Goal: Task Accomplishment & Management: Manage account settings

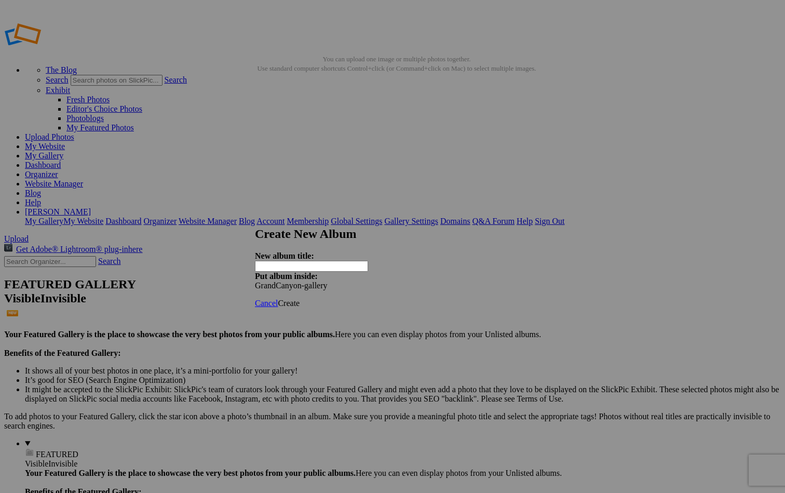
click at [278, 183] on link "Cancel" at bounding box center [266, 303] width 23 height 9
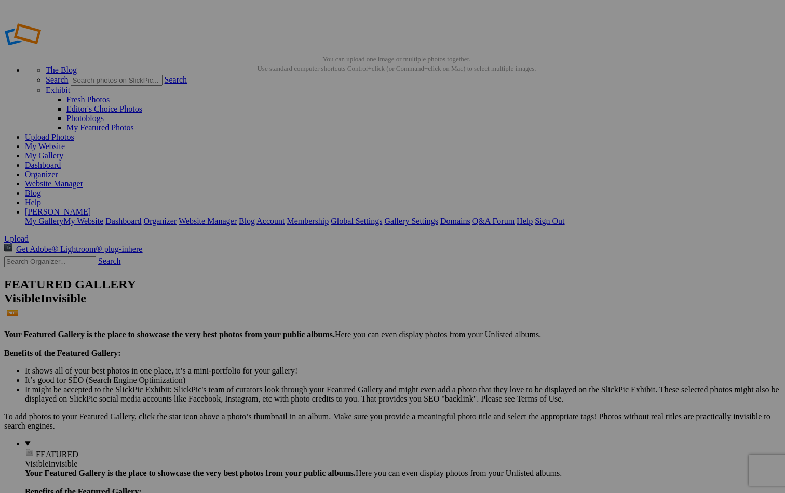
type input "[GEOGRAPHIC_DATA]-Gallery"
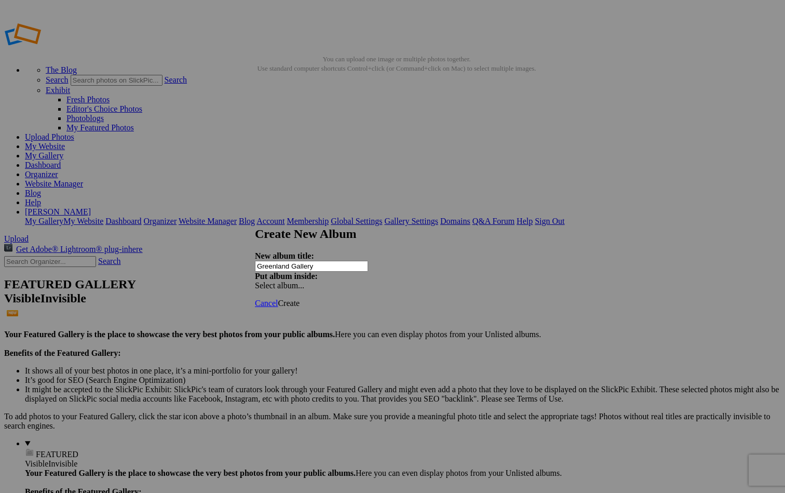
type input "Greenland Gallery"
click at [300, 299] on span "Create" at bounding box center [289, 303] width 22 height 9
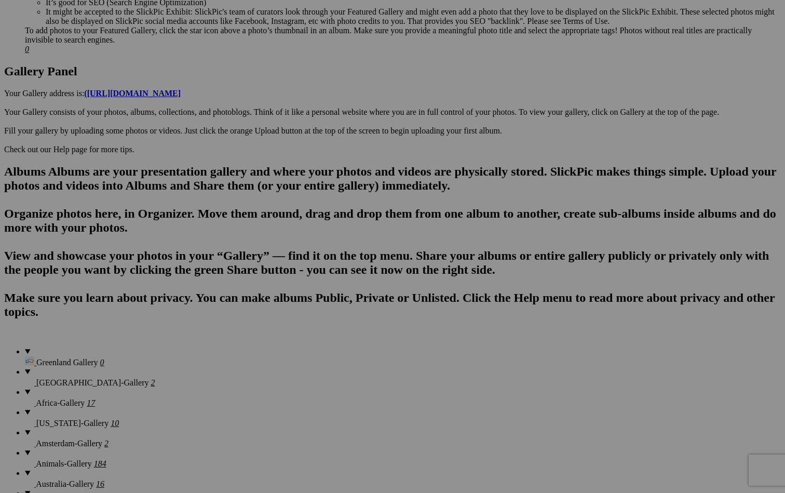
scroll to position [507, 0]
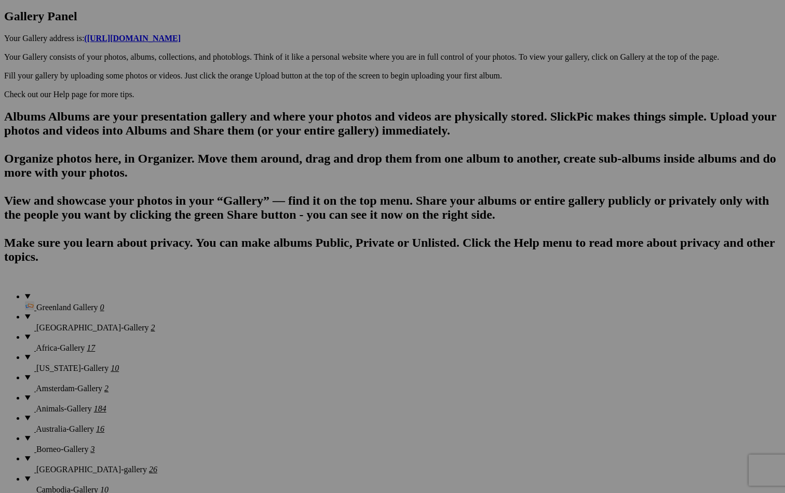
scroll to position [564, 0]
type input "[GEOGRAPHIC_DATA]"
click at [300, 299] on span "Create" at bounding box center [289, 303] width 22 height 9
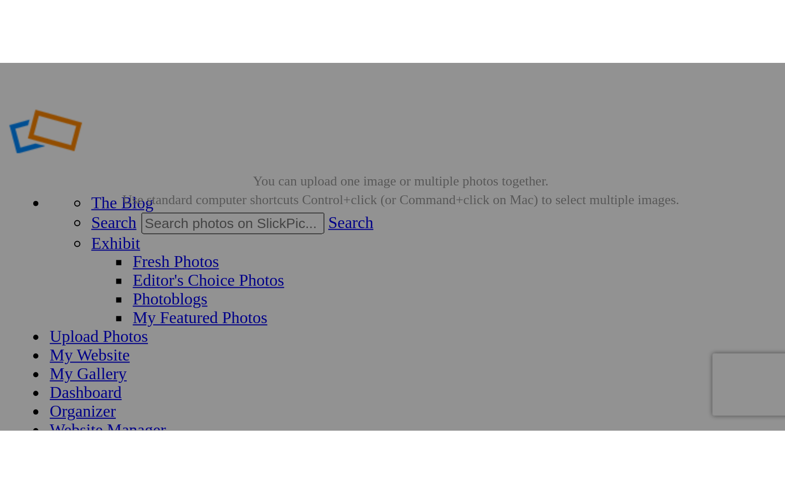
scroll to position [0, 0]
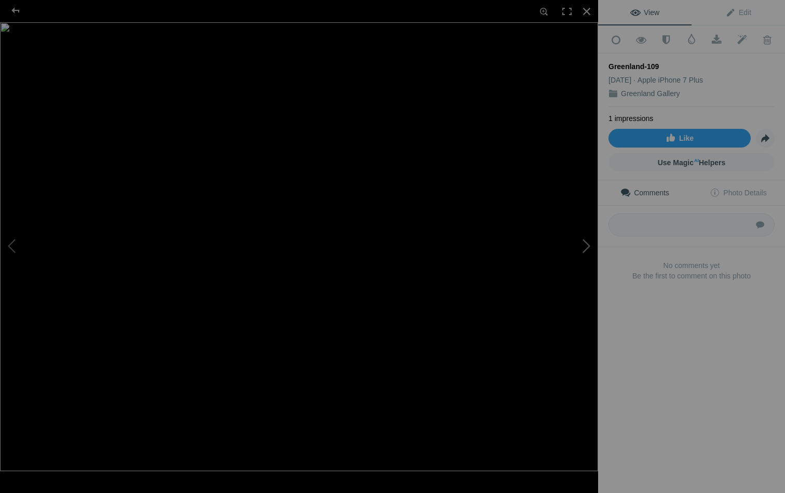
click at [587, 246] on button at bounding box center [559, 247] width 78 height 178
click at [588, 246] on button at bounding box center [559, 247] width 78 height 178
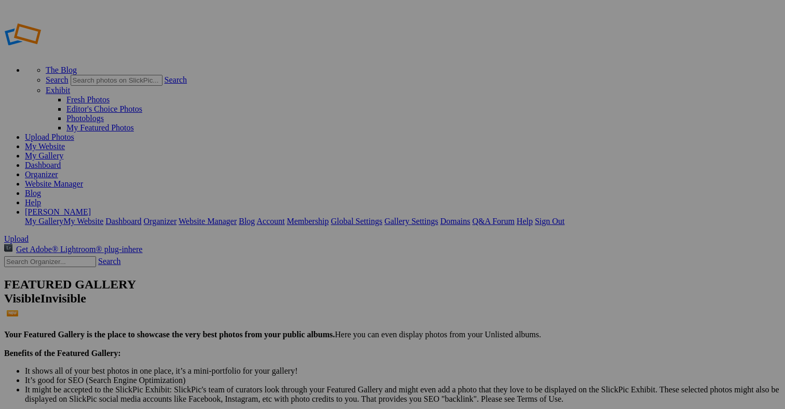
scroll to position [10, 0]
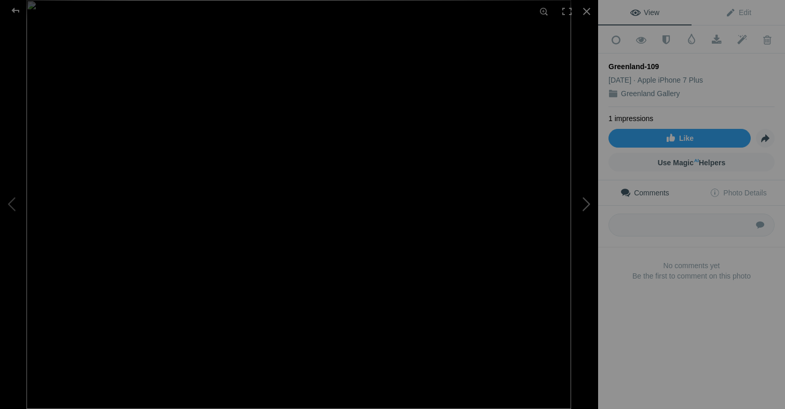
click at [589, 199] on button at bounding box center [559, 204] width 78 height 147
click at [588, 202] on button at bounding box center [559, 204] width 78 height 147
click at [586, 9] on div at bounding box center [586, 11] width 23 height 23
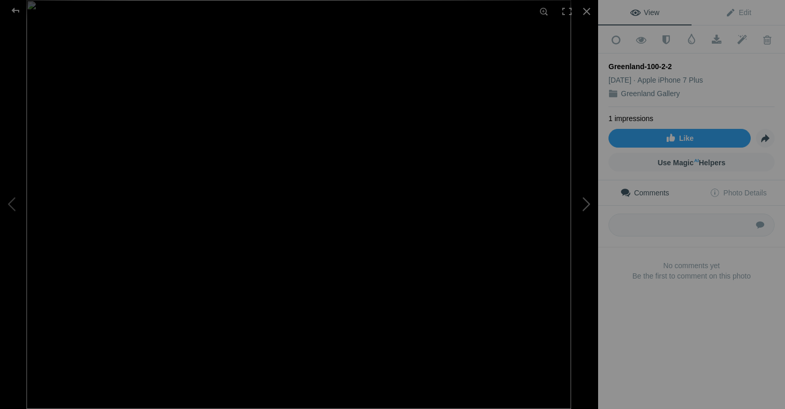
click at [587, 204] on button at bounding box center [559, 204] width 78 height 147
click at [585, 8] on div at bounding box center [586, 11] width 23 height 23
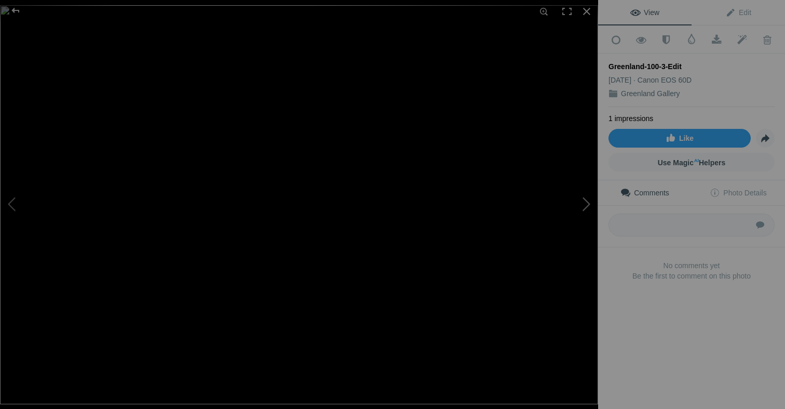
click at [591, 164] on button at bounding box center [559, 204] width 78 height 147
click at [587, 201] on button at bounding box center [559, 204] width 78 height 147
click at [587, 200] on button at bounding box center [559, 204] width 78 height 147
click at [587, 9] on div at bounding box center [586, 11] width 23 height 23
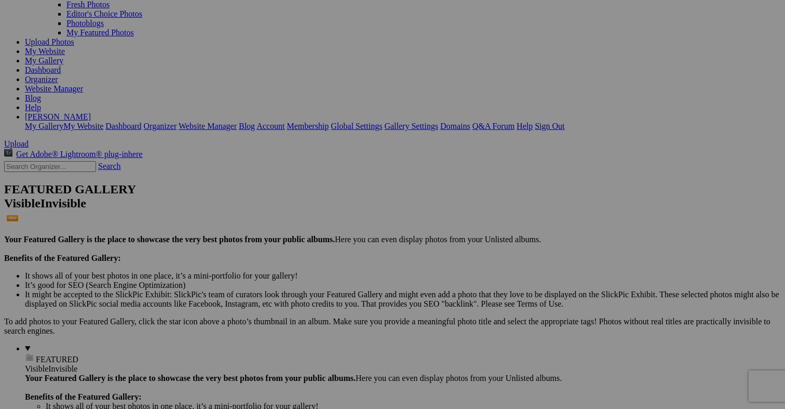
scroll to position [105, 0]
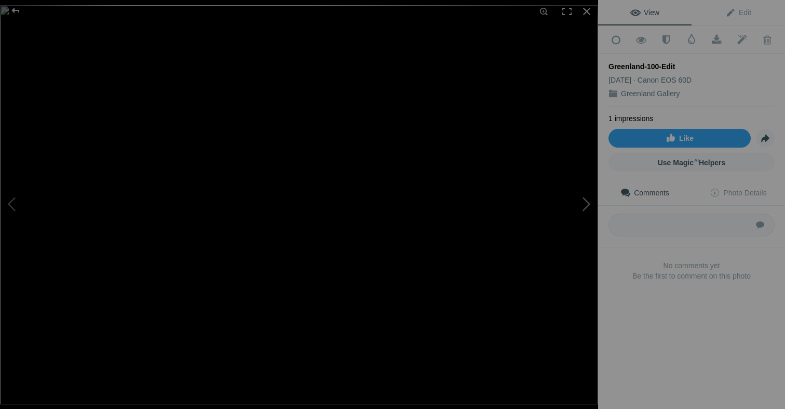
click at [586, 200] on button at bounding box center [559, 204] width 78 height 147
click at [584, 13] on div at bounding box center [586, 11] width 23 height 23
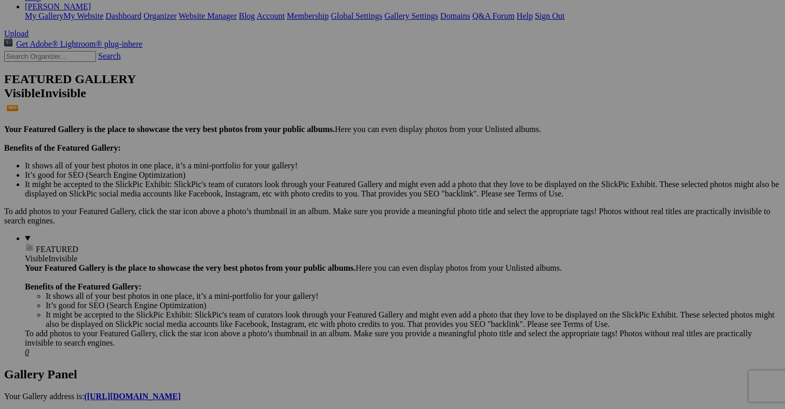
scroll to position [203, 0]
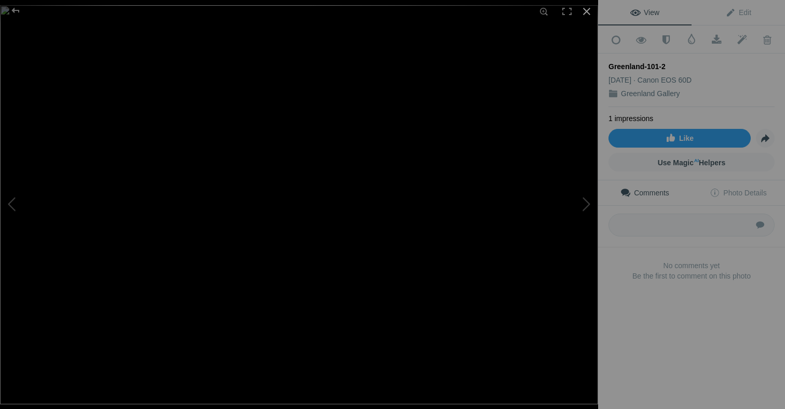
click at [585, 10] on div at bounding box center [586, 11] width 23 height 23
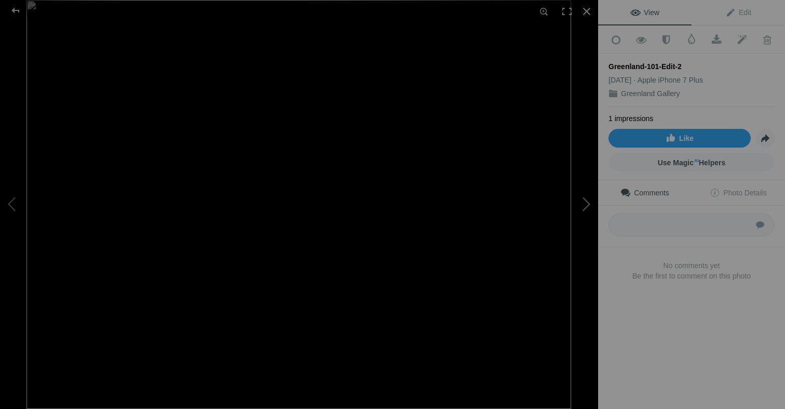
click at [584, 201] on button at bounding box center [559, 204] width 78 height 147
click at [589, 205] on button at bounding box center [559, 204] width 78 height 147
click at [586, 204] on button at bounding box center [559, 204] width 78 height 147
click at [587, 10] on div at bounding box center [586, 11] width 23 height 23
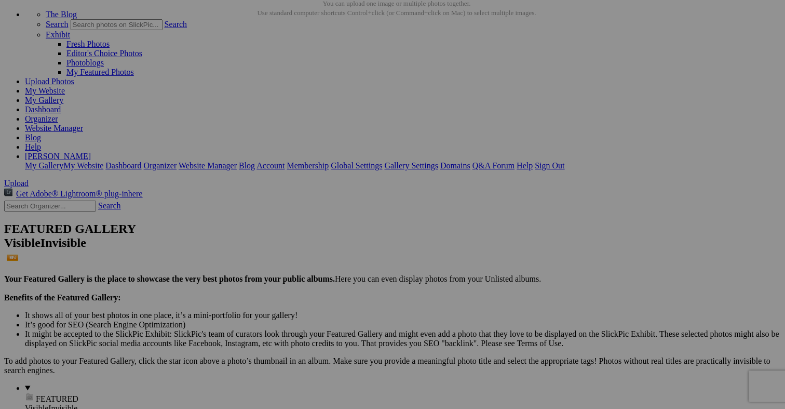
scroll to position [58, 0]
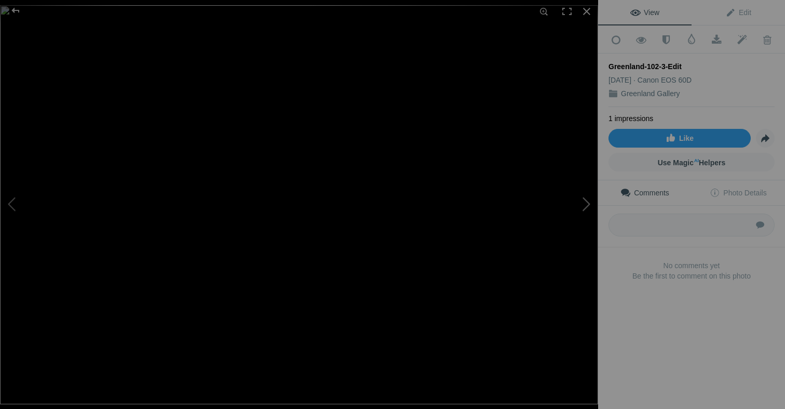
click at [587, 201] on button at bounding box center [559, 204] width 78 height 147
click at [587, 200] on button at bounding box center [559, 204] width 78 height 147
click at [585, 202] on button at bounding box center [559, 204] width 78 height 147
click at [589, 12] on div at bounding box center [586, 11] width 23 height 23
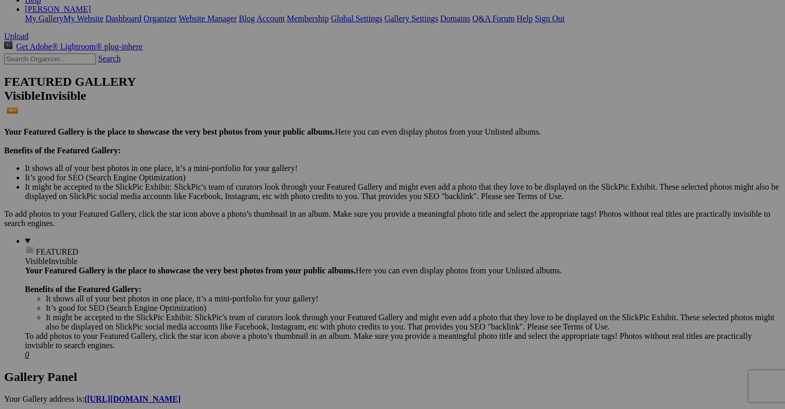
scroll to position [206, 0]
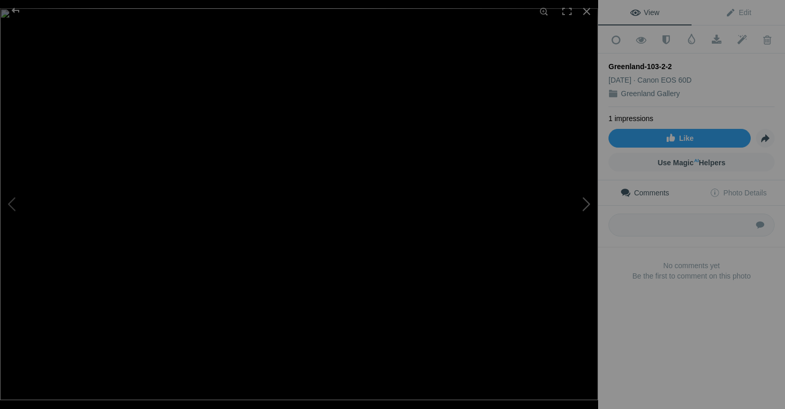
click at [588, 202] on button at bounding box center [559, 204] width 78 height 147
click at [586, 203] on button at bounding box center [559, 204] width 78 height 147
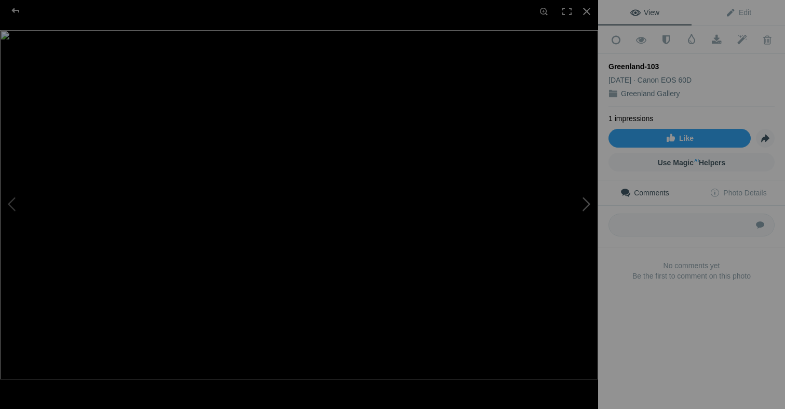
click at [587, 200] on button at bounding box center [559, 204] width 78 height 147
click at [584, 202] on button at bounding box center [559, 204] width 78 height 147
click at [587, 9] on div at bounding box center [586, 11] width 23 height 23
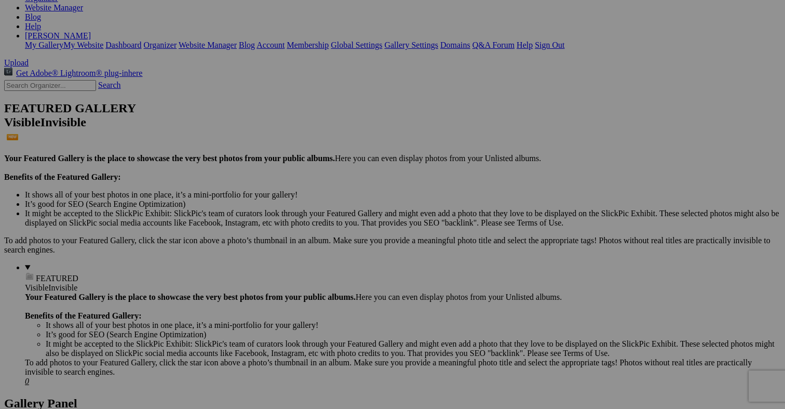
scroll to position [179, 0]
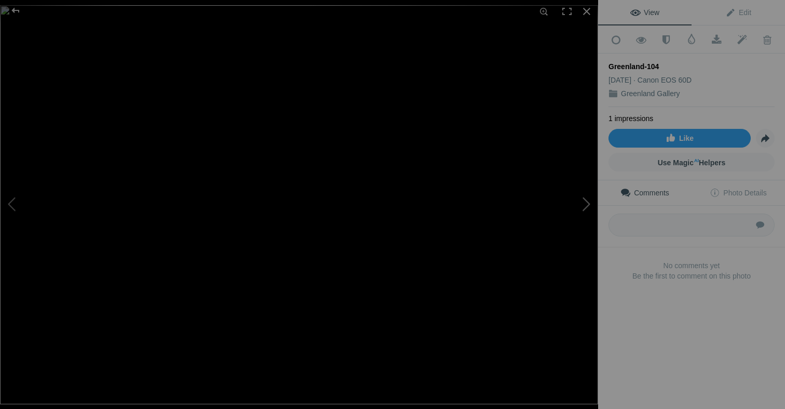
click at [587, 200] on button at bounding box center [559, 204] width 78 height 147
click at [12, 204] on button at bounding box center [39, 204] width 78 height 147
click at [586, 6] on div at bounding box center [586, 11] width 23 height 23
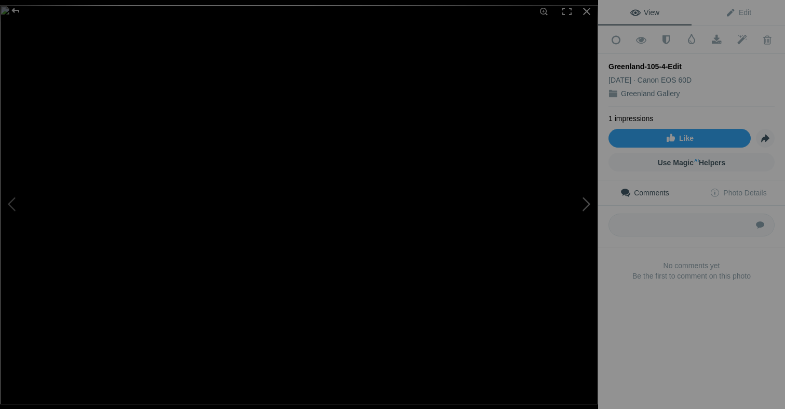
click at [588, 204] on button at bounding box center [559, 204] width 78 height 147
click at [587, 204] on button at bounding box center [559, 204] width 78 height 147
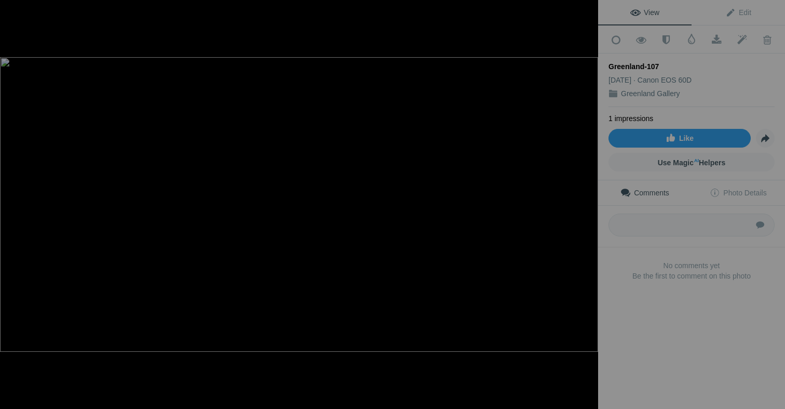
click at [587, 204] on button at bounding box center [559, 204] width 78 height 147
click at [587, 203] on button at bounding box center [559, 204] width 78 height 147
click at [589, 8] on div at bounding box center [586, 11] width 23 height 23
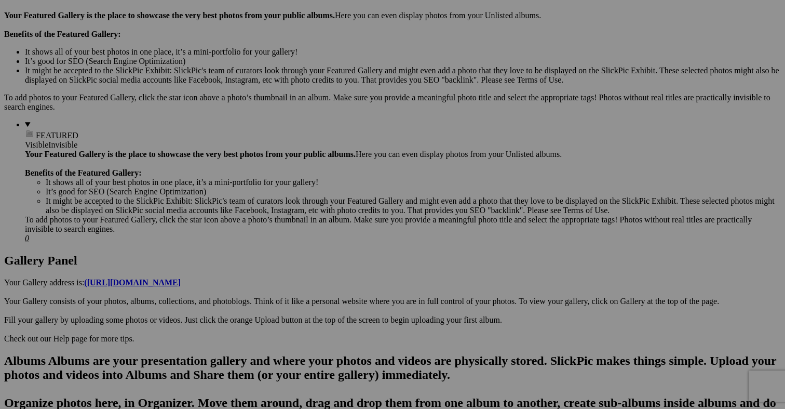
scroll to position [318, 0]
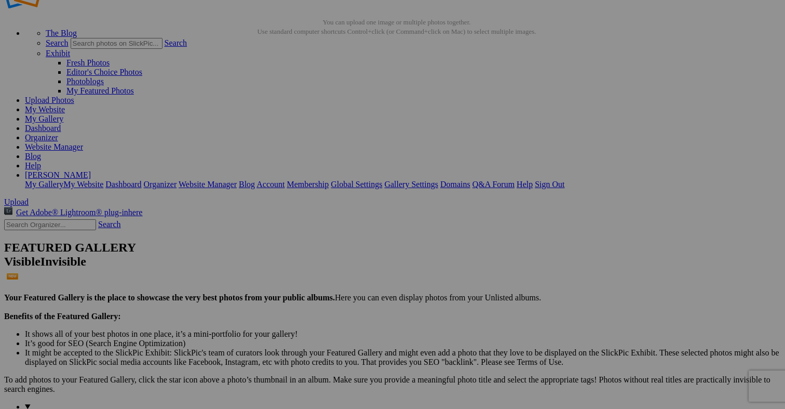
scroll to position [34, 0]
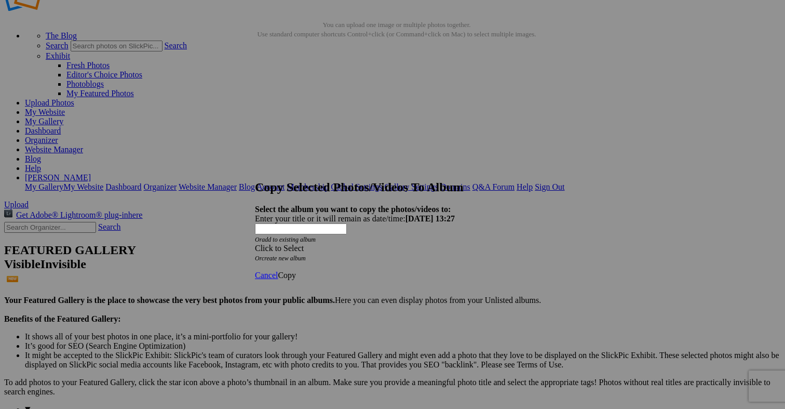
click at [430, 244] on div "Click to Select" at bounding box center [392, 248] width 275 height 9
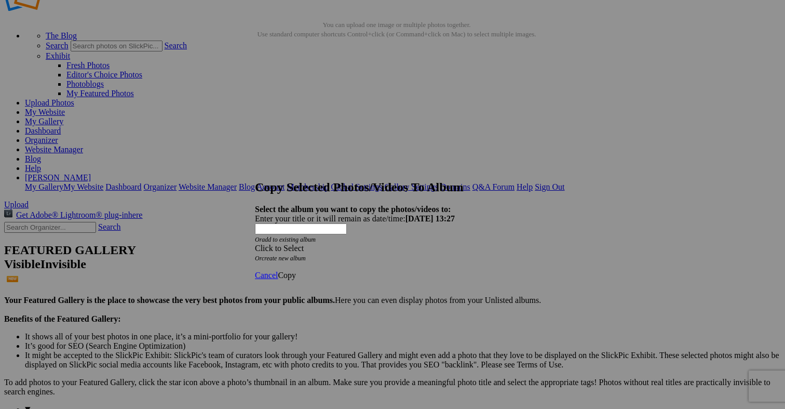
click at [296, 270] on span "Copy" at bounding box center [287, 274] width 18 height 9
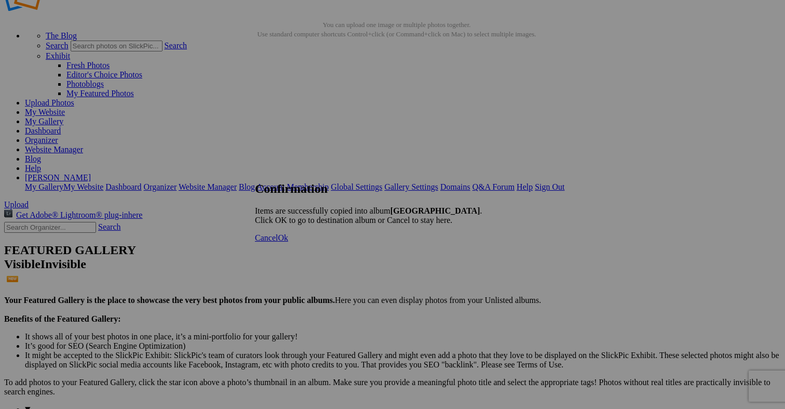
scroll to position [755, 0]
click at [288, 242] on span "Ok" at bounding box center [283, 237] width 10 height 9
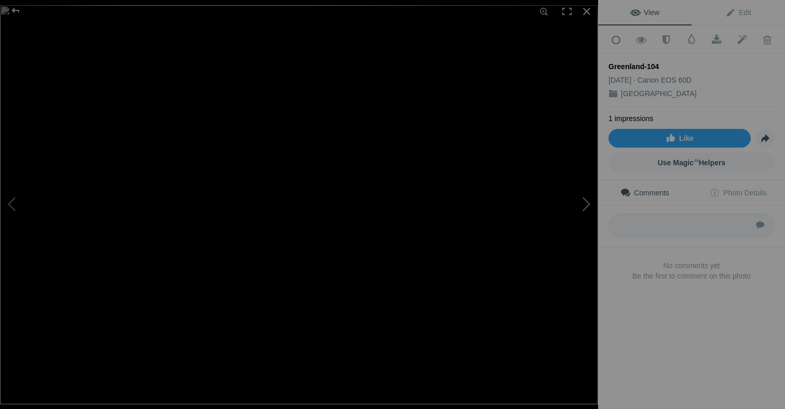
click at [587, 204] on button at bounding box center [559, 204] width 78 height 147
click at [587, 205] on button at bounding box center [559, 204] width 78 height 147
click at [585, 202] on button at bounding box center [559, 204] width 78 height 147
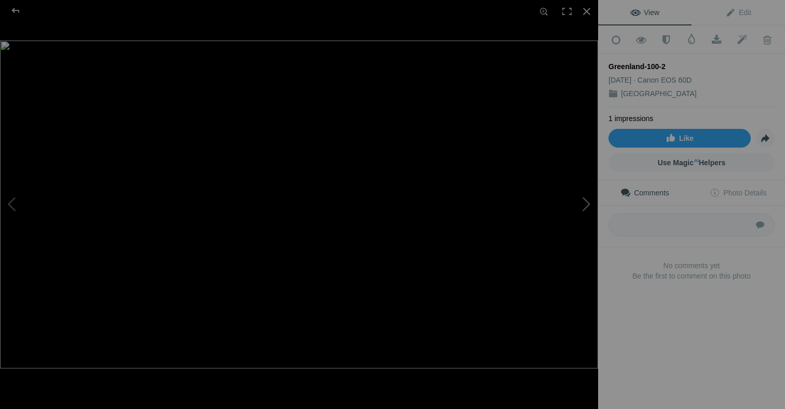
click at [585, 202] on button at bounding box center [559, 204] width 78 height 147
click at [585, 201] on button at bounding box center [559, 204] width 78 height 147
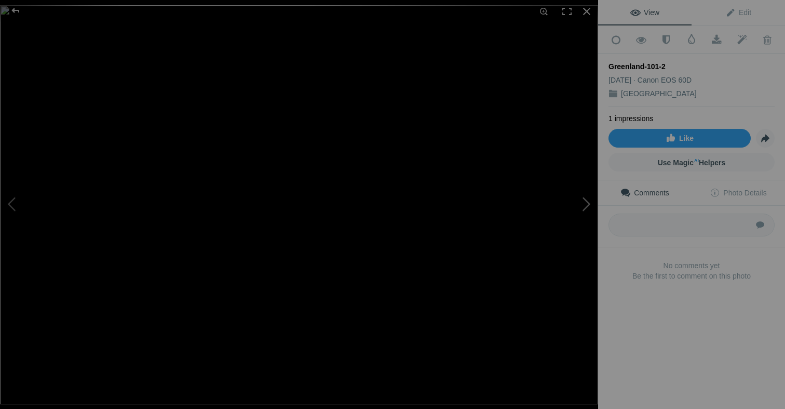
click at [585, 200] on button at bounding box center [559, 204] width 78 height 147
click at [589, 9] on div at bounding box center [586, 11] width 23 height 23
